Goal: Task Accomplishment & Management: Manage account settings

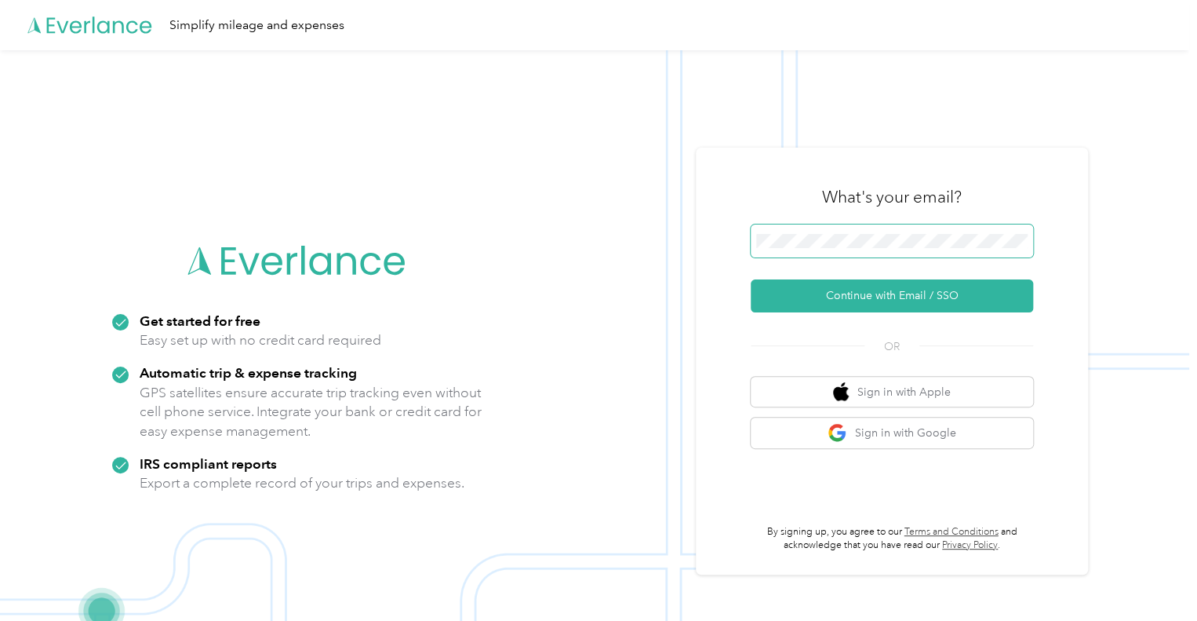
click at [878, 252] on span at bounding box center [892, 240] width 282 height 33
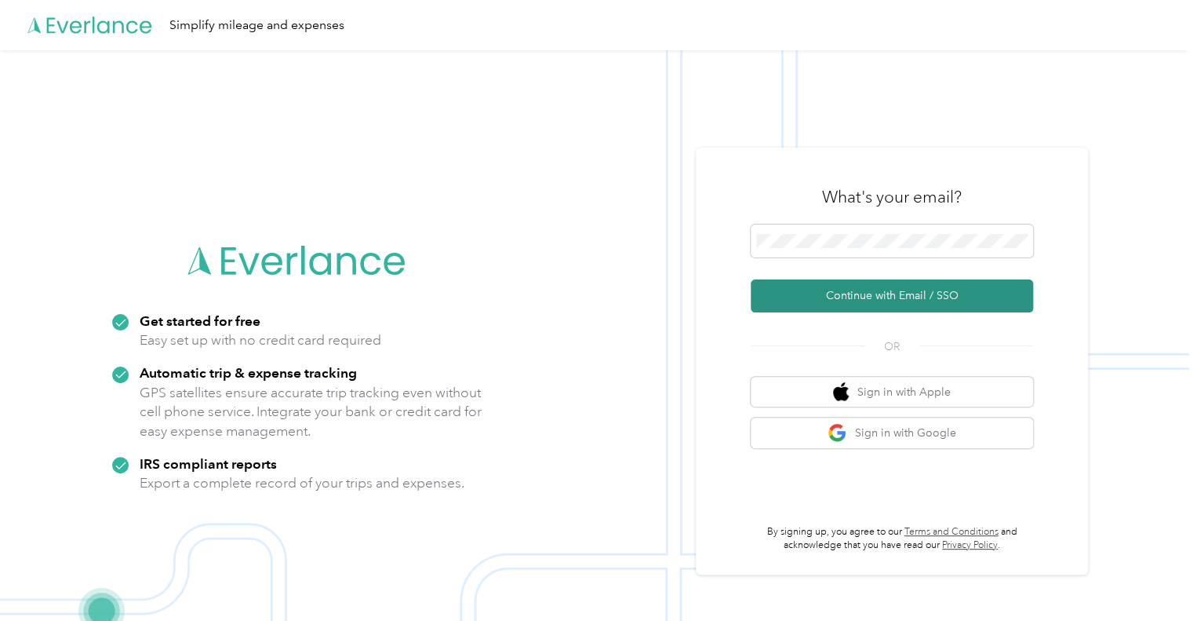
click at [847, 296] on button "Continue with Email / SSO" at bounding box center [892, 295] width 282 height 33
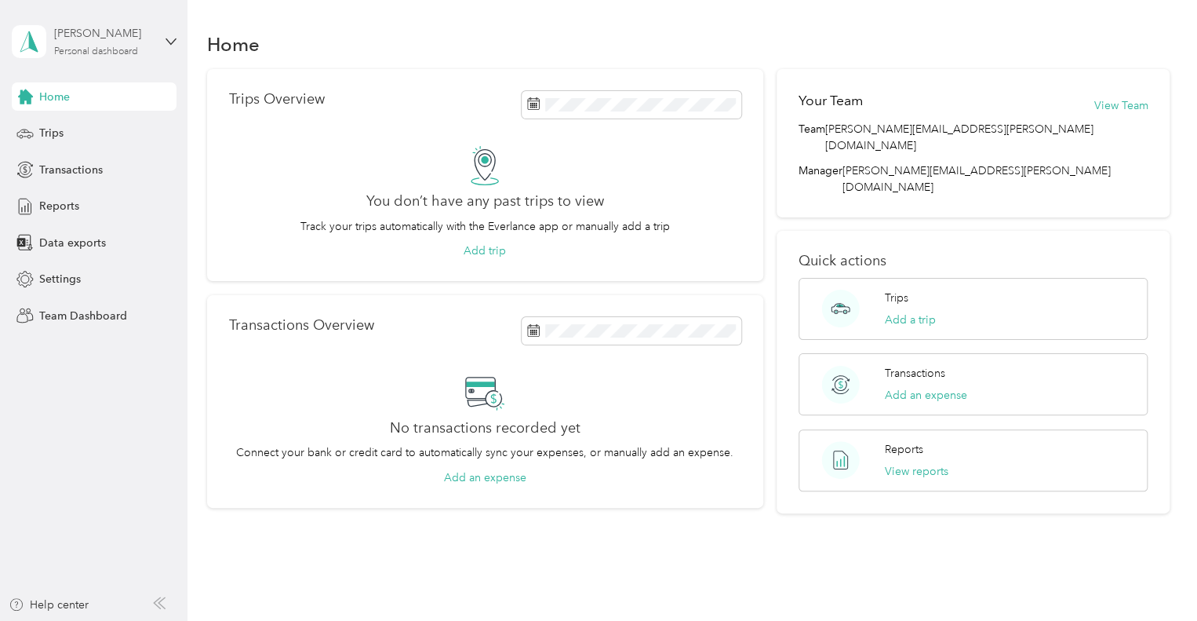
click at [85, 49] on div "Personal dashboard" at bounding box center [96, 51] width 84 height 9
click at [78, 134] on div "Team dashboard" at bounding box center [266, 125] width 486 height 27
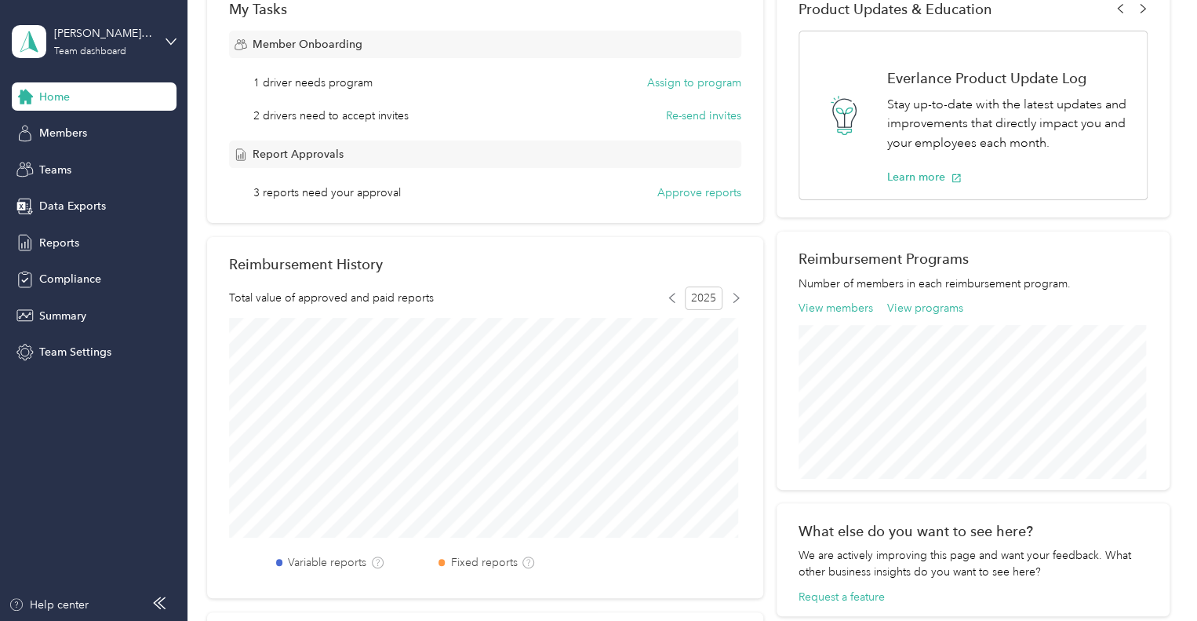
scroll to position [78, 0]
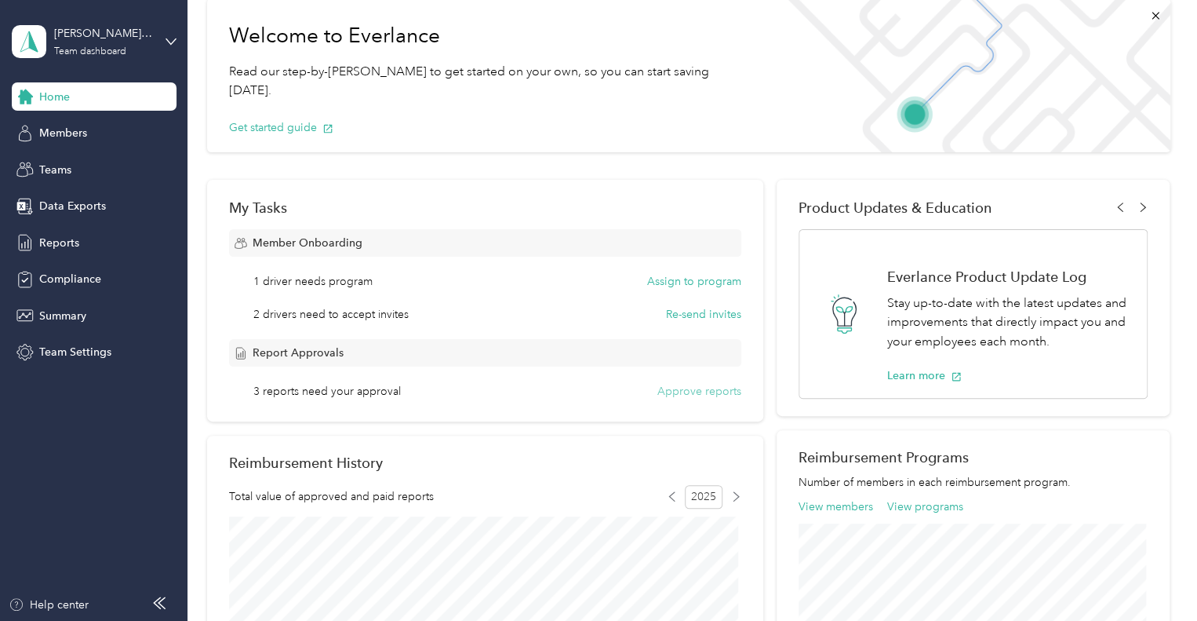
click at [690, 395] on button "Approve reports" at bounding box center [699, 391] width 84 height 16
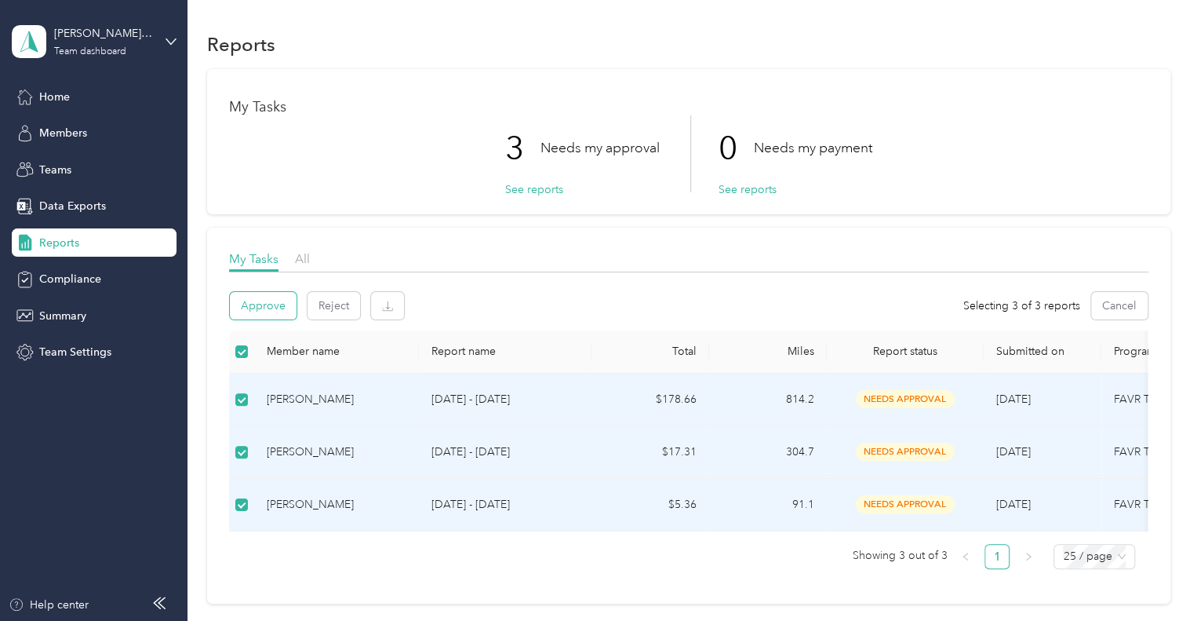
click at [282, 296] on button "Approve" at bounding box center [263, 305] width 67 height 27
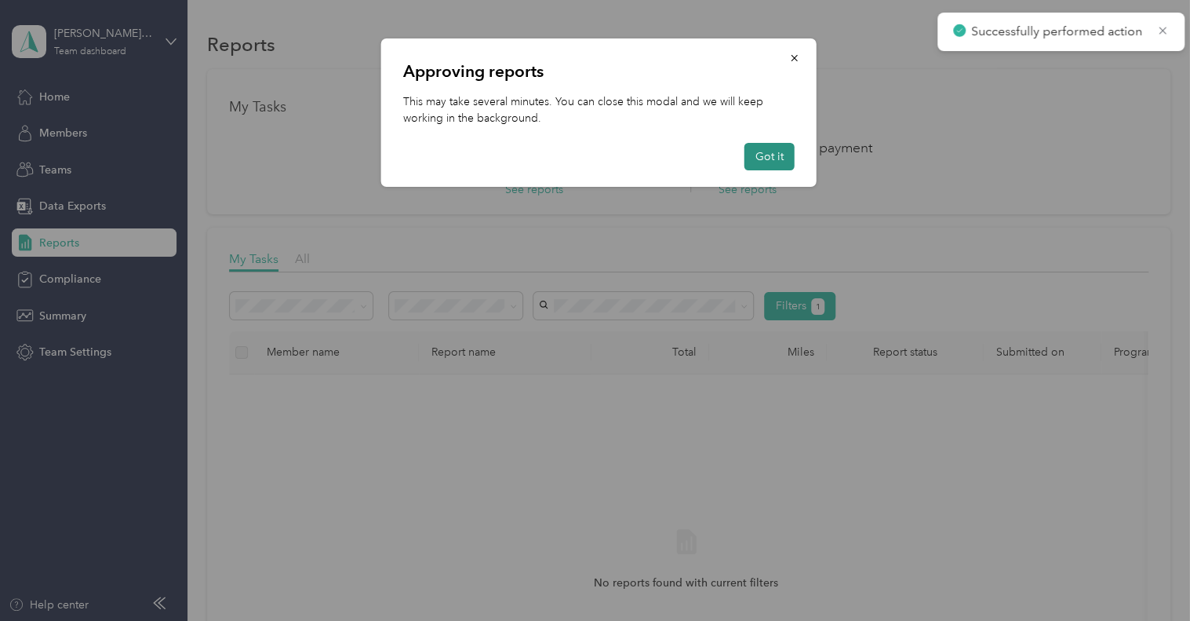
click at [774, 160] on button "Got it" at bounding box center [770, 156] width 50 height 27
